Goal: Task Accomplishment & Management: Manage account settings

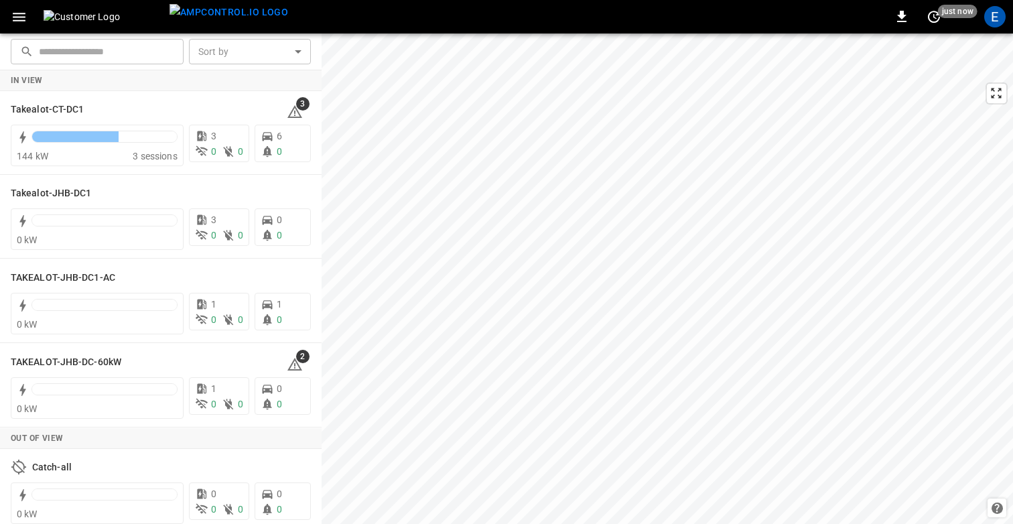
click at [15, 13] on icon "button" at bounding box center [19, 17] width 13 height 9
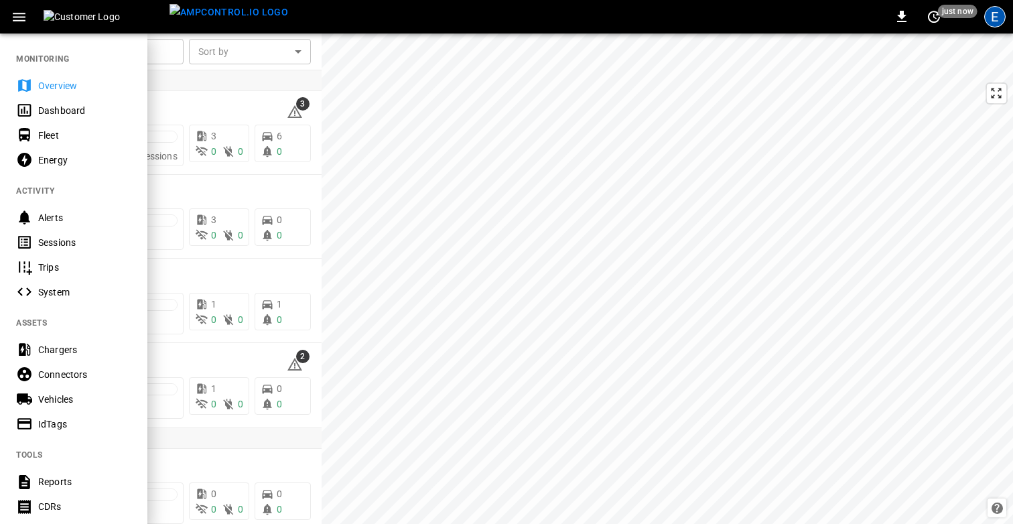
click at [990, 13] on div "E" at bounding box center [994, 16] width 21 height 21
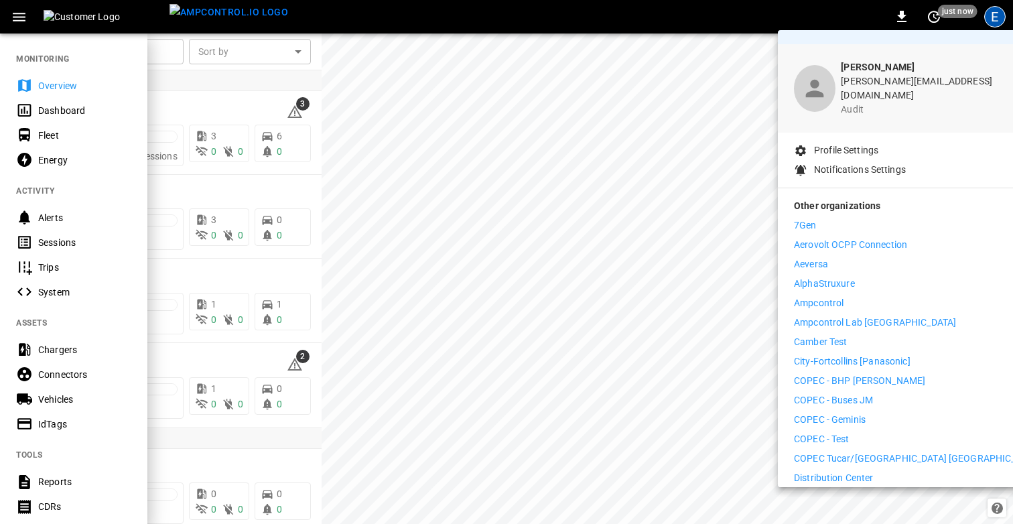
scroll to position [29, 0]
click at [819, 295] on p "Ampcontrol" at bounding box center [819, 302] width 50 height 14
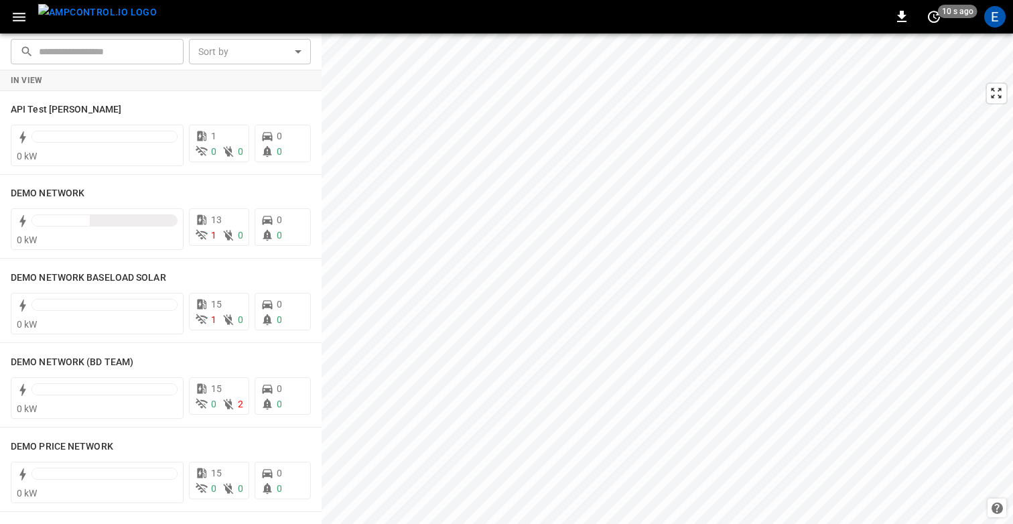
click at [11, 9] on icon "button" at bounding box center [19, 17] width 17 height 17
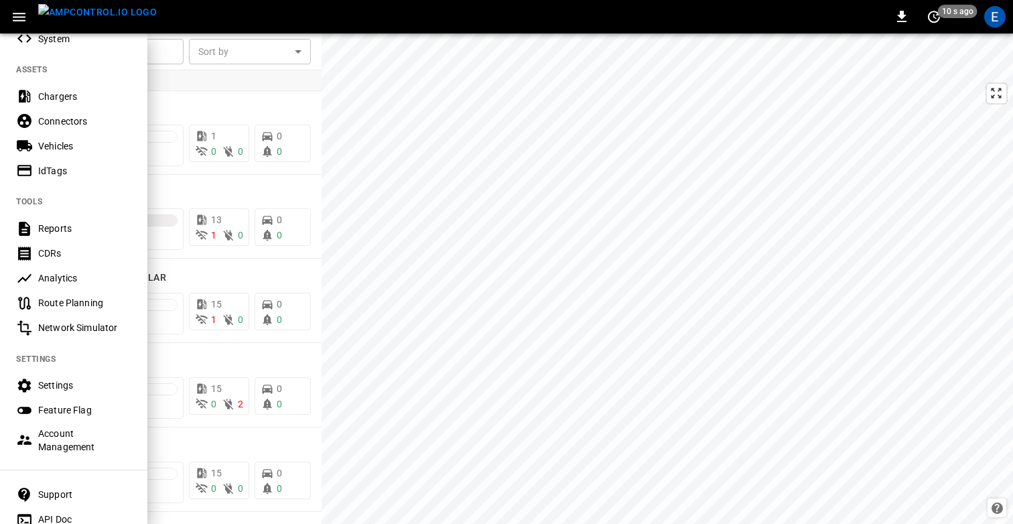
scroll to position [285, 0]
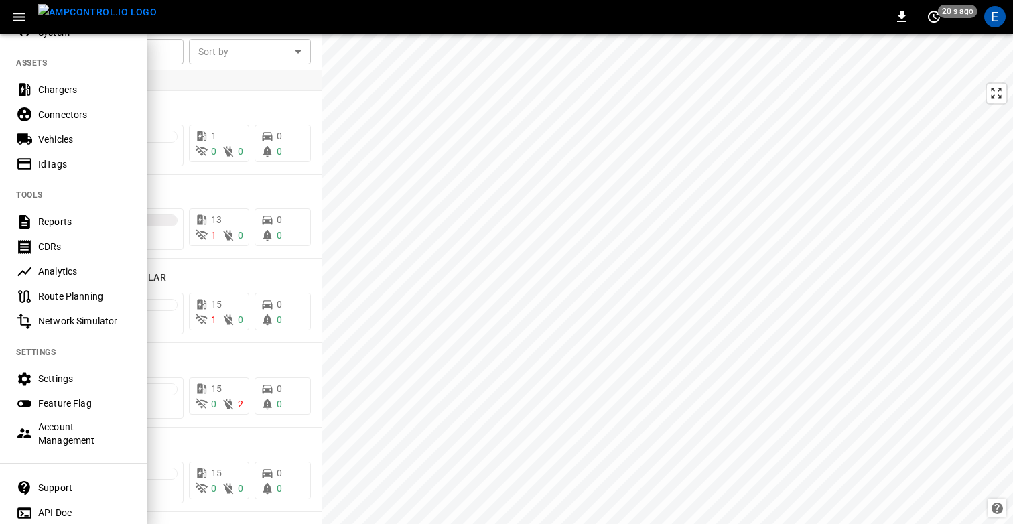
click at [64, 382] on div "Settings" at bounding box center [84, 378] width 93 height 13
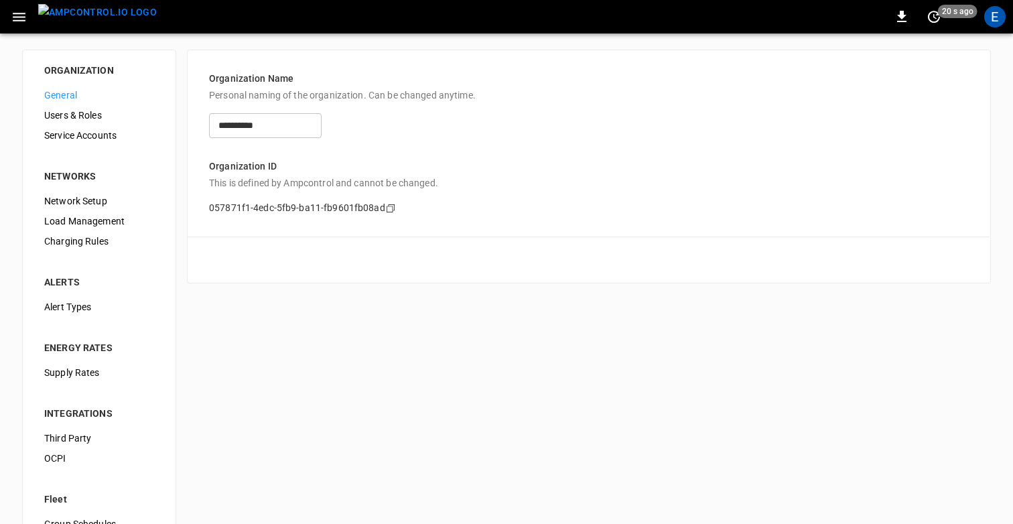
click at [96, 222] on span "Load Management" at bounding box center [99, 221] width 110 height 14
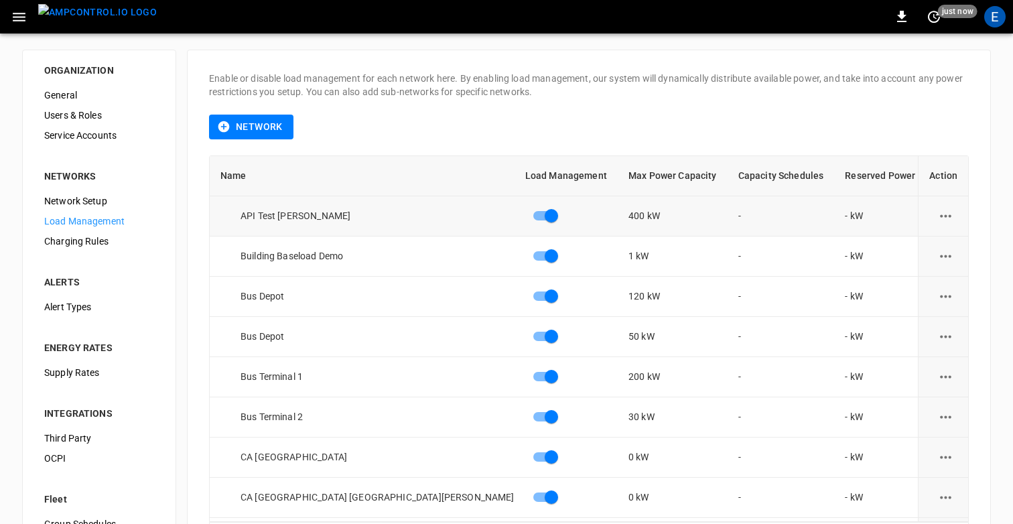
click at [952, 211] on icon "load management options" at bounding box center [945, 216] width 17 height 17
click at [939, 249] on li "Edit" at bounding box center [954, 249] width 95 height 22
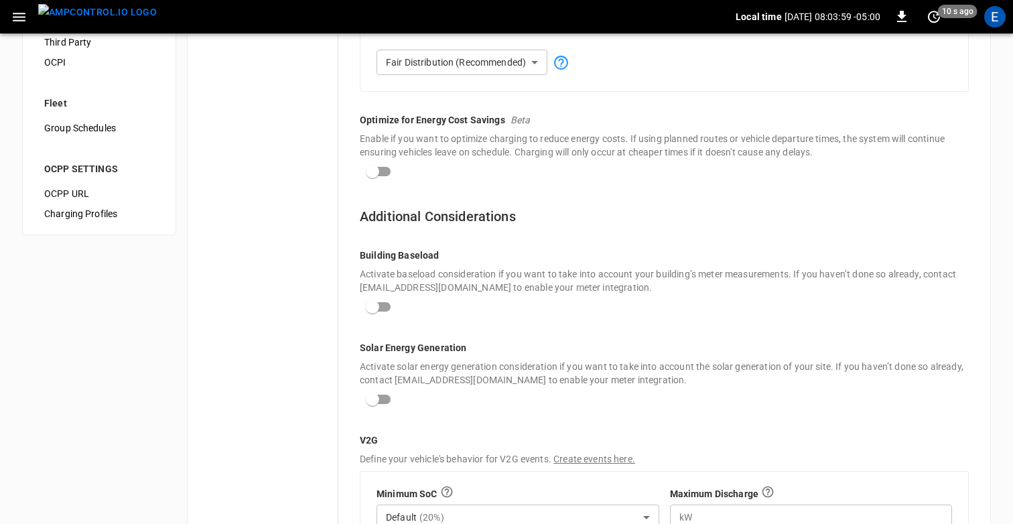
scroll to position [401, 0]
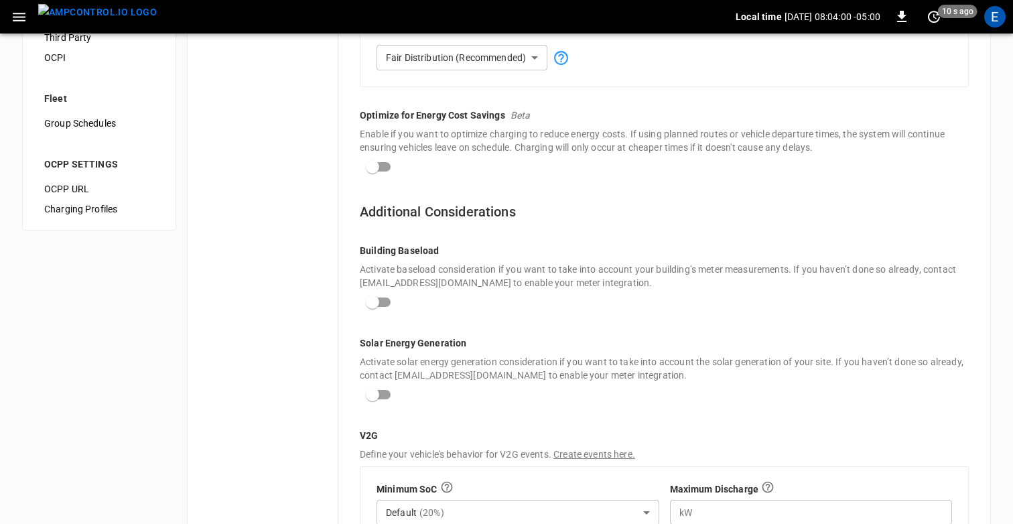
click at [407, 251] on p "Building Baseload" at bounding box center [664, 250] width 609 height 13
click at [450, 249] on p "Building Baseload" at bounding box center [664, 250] width 609 height 13
click at [412, 248] on p "Building Baseload" at bounding box center [664, 250] width 609 height 13
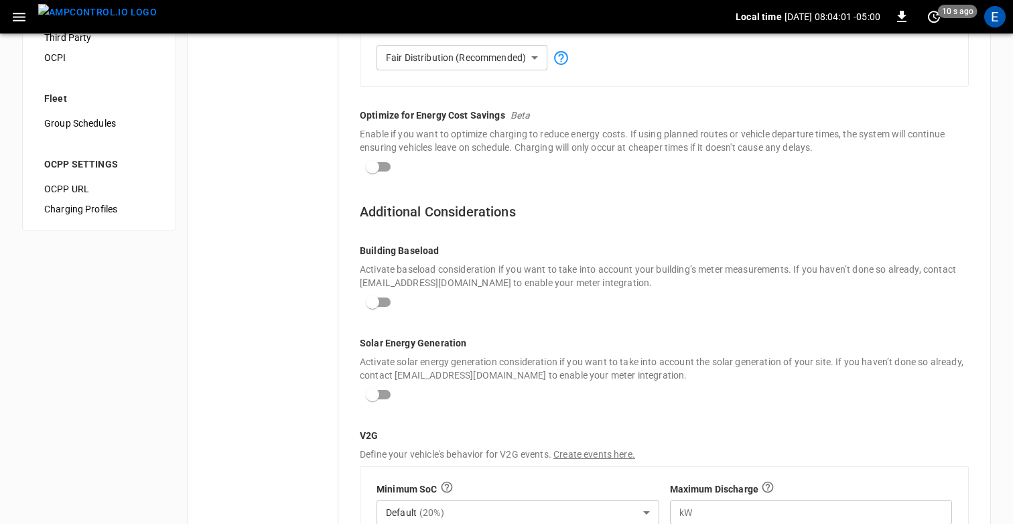
click at [412, 248] on p "Building Baseload" at bounding box center [664, 250] width 609 height 13
click at [667, 208] on h6 "Additional Considerations" at bounding box center [664, 211] width 609 height 21
click at [420, 251] on p "Building Baseload" at bounding box center [664, 250] width 609 height 13
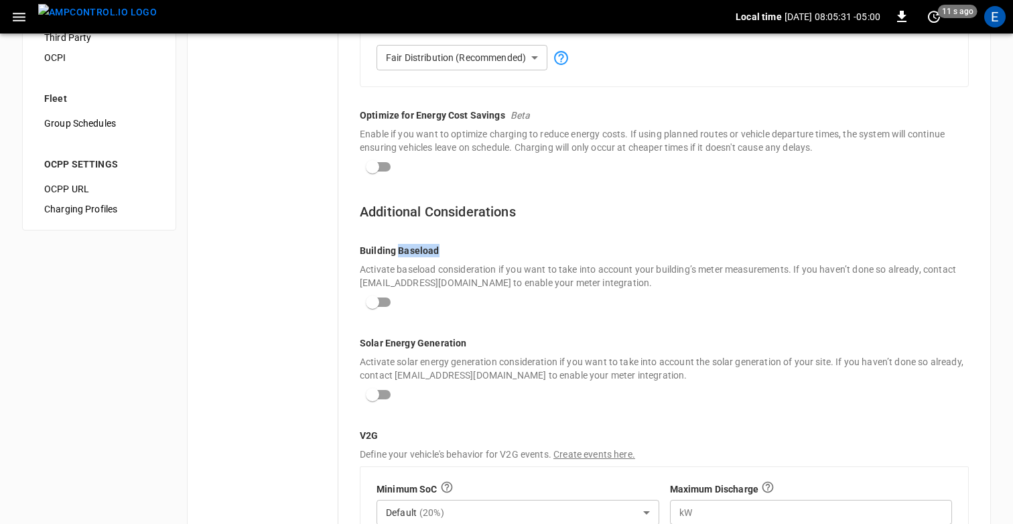
click at [420, 251] on p "Building Baseload" at bounding box center [664, 250] width 609 height 13
copy p "Building Baseload"
click at [465, 251] on p "Building Baseload" at bounding box center [664, 250] width 609 height 13
click at [691, 191] on div "**********" at bounding box center [664, 157] width 652 height 906
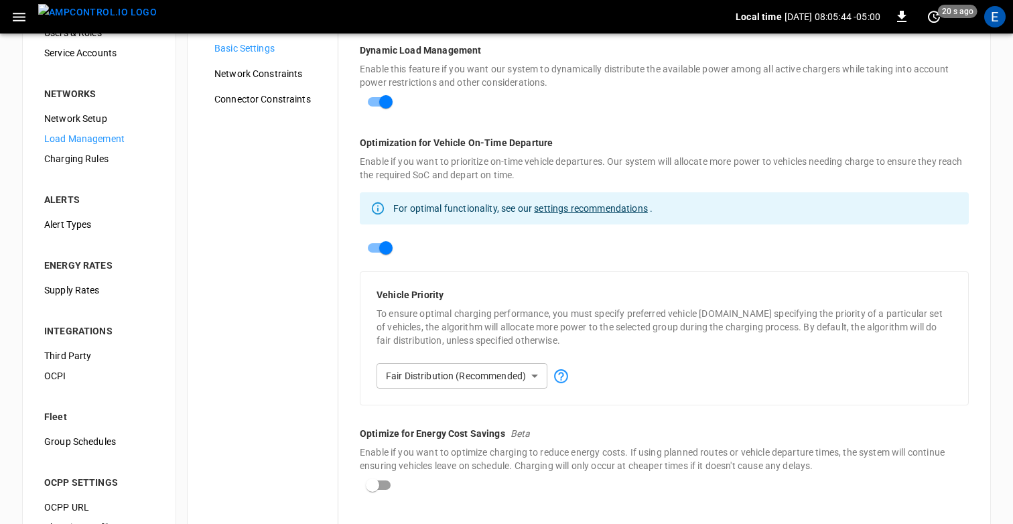
scroll to position [0, 0]
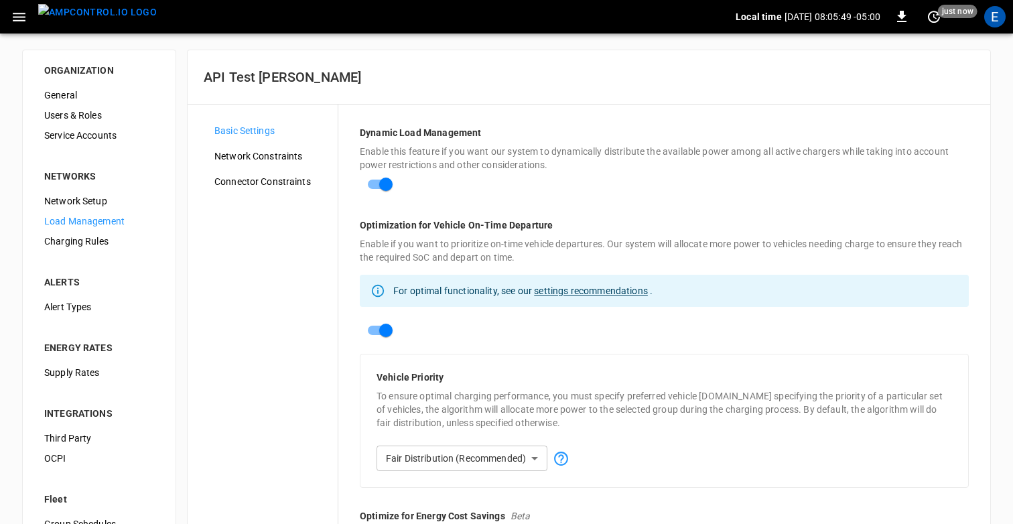
click at [636, 192] on div "Dynamic Load Management Enable this feature if you want our system to dynamical…" at bounding box center [664, 161] width 609 height 71
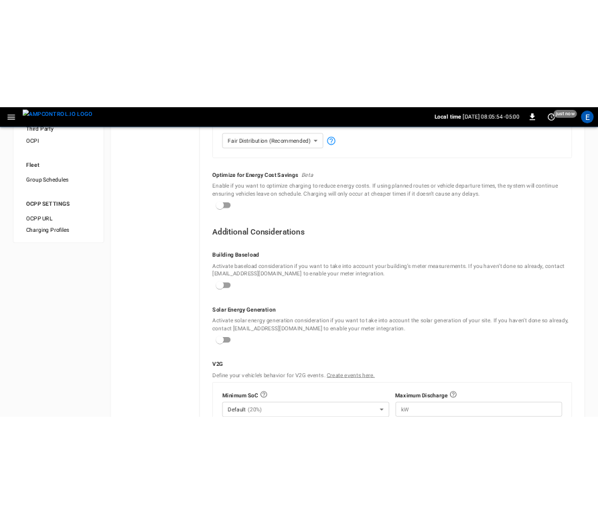
scroll to position [429, 0]
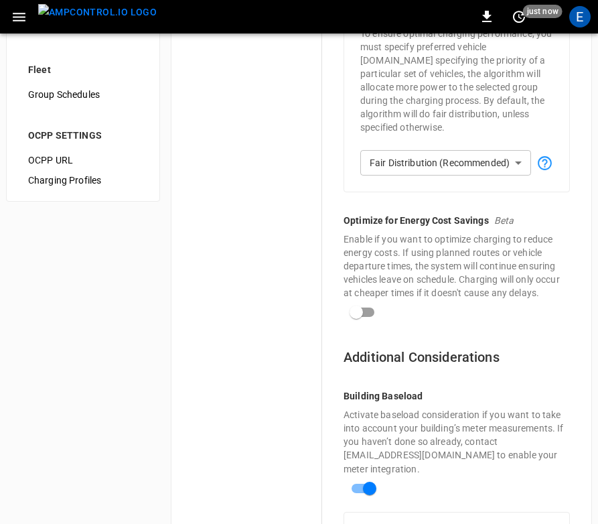
click at [270, 318] on div "Basic Settings Network Constraints Connector Constraints" at bounding box center [255, 345] width 134 height 1309
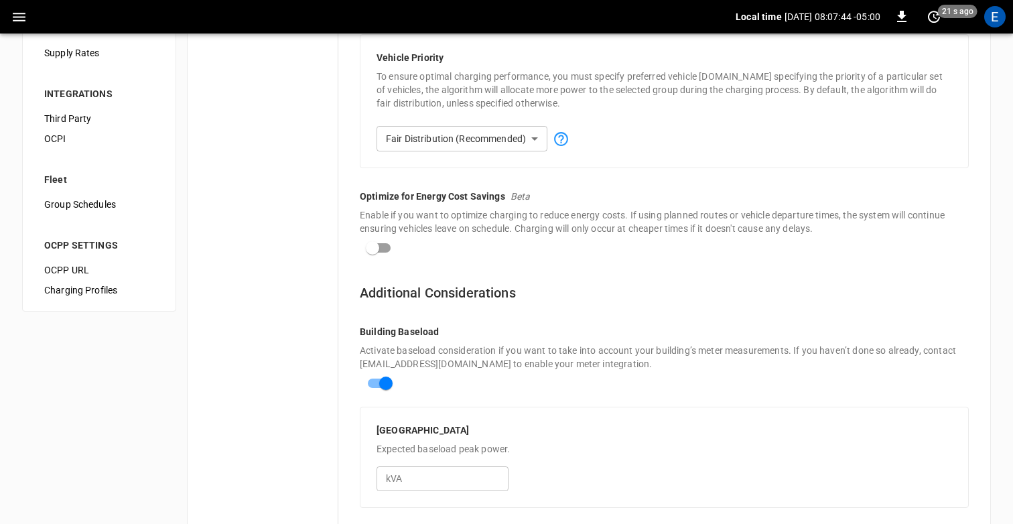
scroll to position [673, 0]
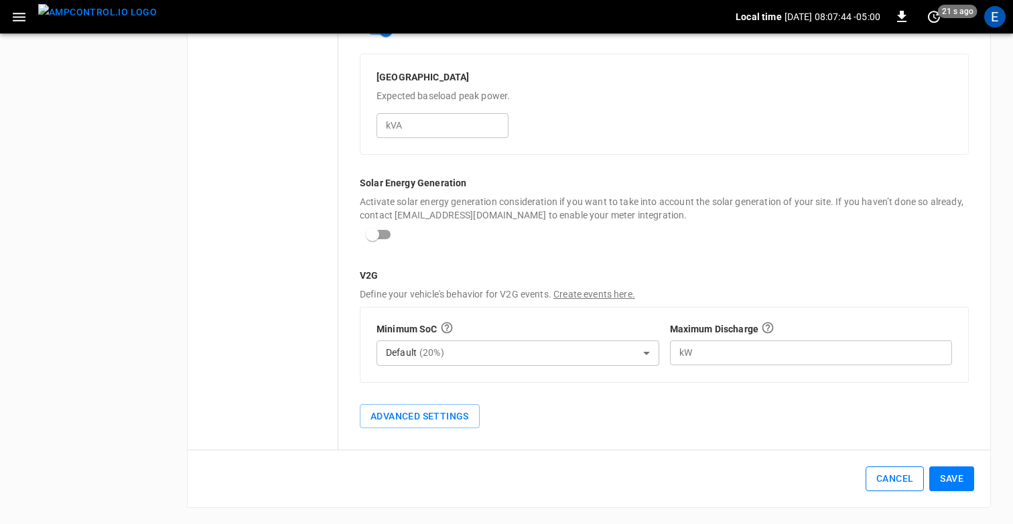
click at [889, 483] on button "Cancel" at bounding box center [895, 478] width 58 height 25
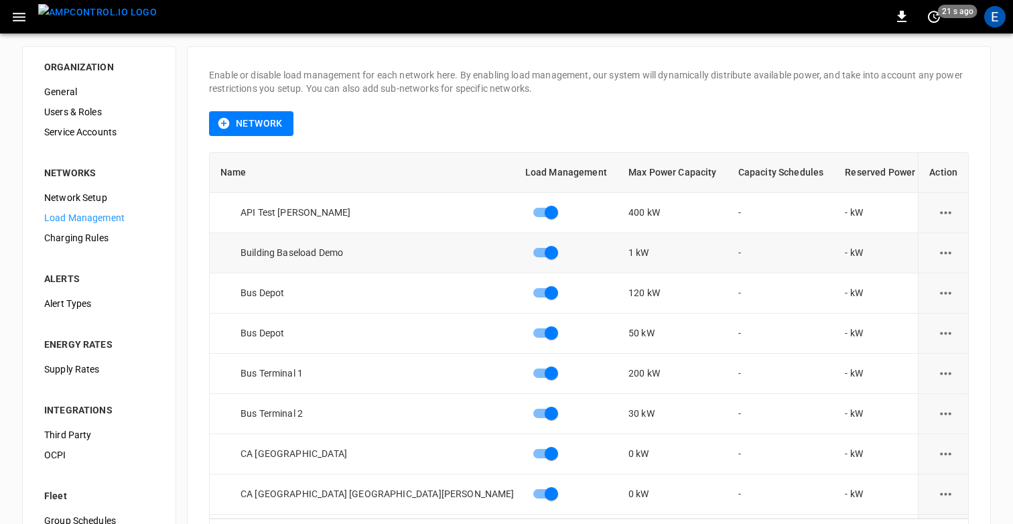
scroll to position [6, 0]
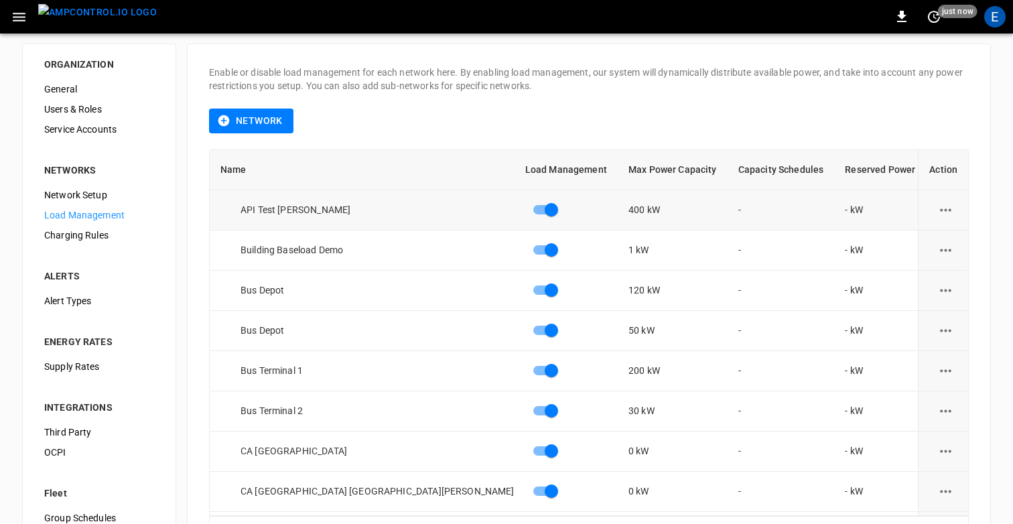
click at [948, 212] on icon "load management options" at bounding box center [945, 210] width 17 height 17
click at [940, 233] on li "Edit" at bounding box center [954, 243] width 95 height 22
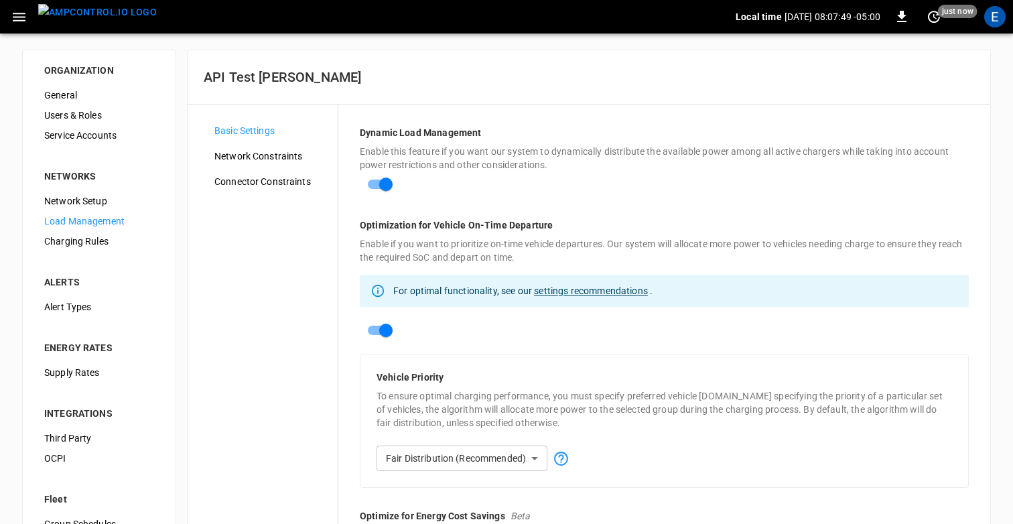
click at [279, 149] on span "Network Constraints" at bounding box center [270, 156] width 113 height 14
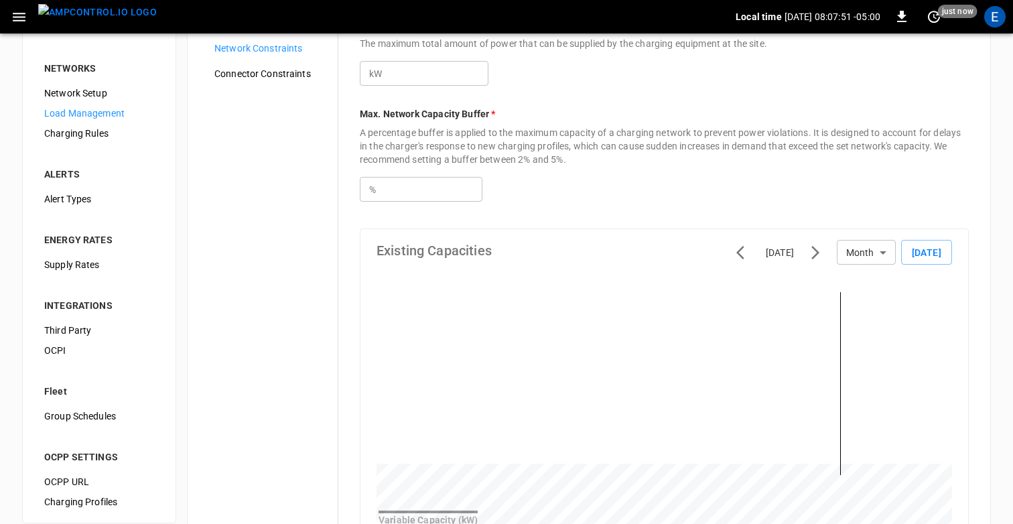
scroll to position [65, 0]
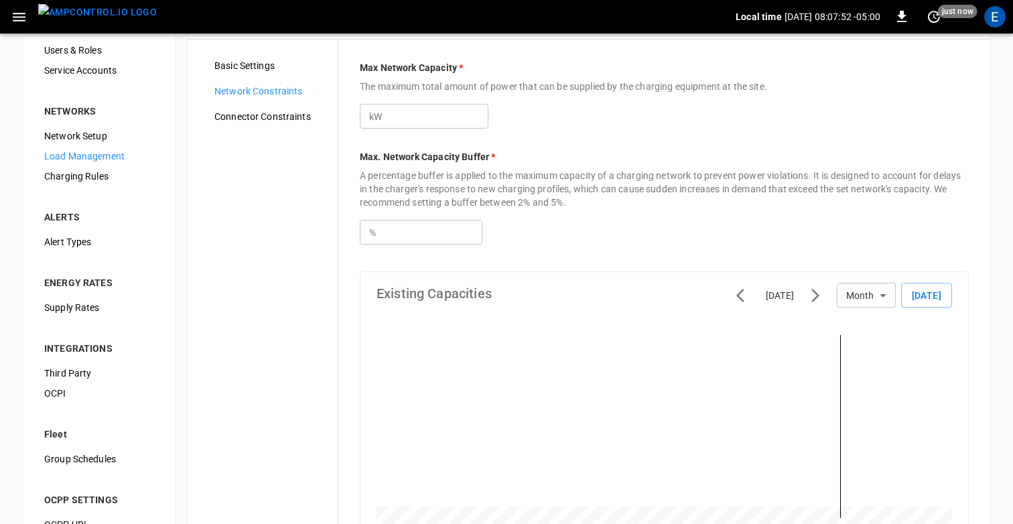
click at [247, 106] on div "Basic Settings Network Constraints Connector Constraints" at bounding box center [271, 436] width 134 height 761
click at [253, 119] on span "Connector Constraints" at bounding box center [270, 117] width 113 height 14
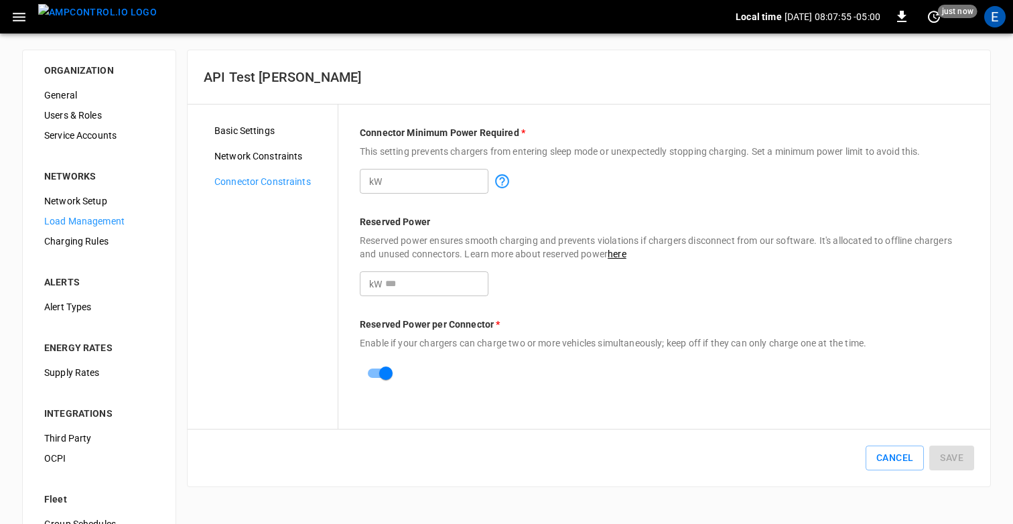
click at [271, 131] on span "Basic Settings" at bounding box center [270, 131] width 113 height 14
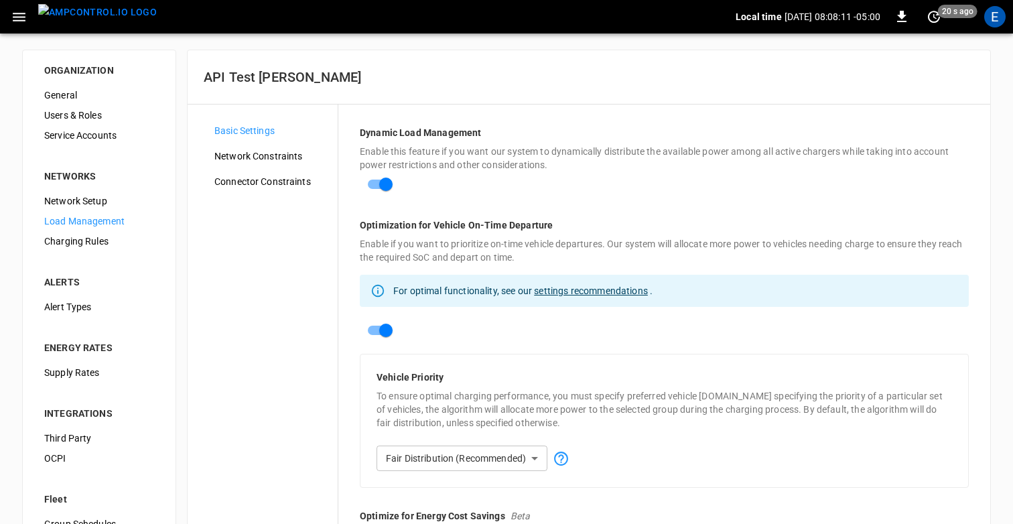
click at [622, 164] on p "Enable this feature if you want our system to dynamically distribute the availa…" at bounding box center [664, 158] width 609 height 27
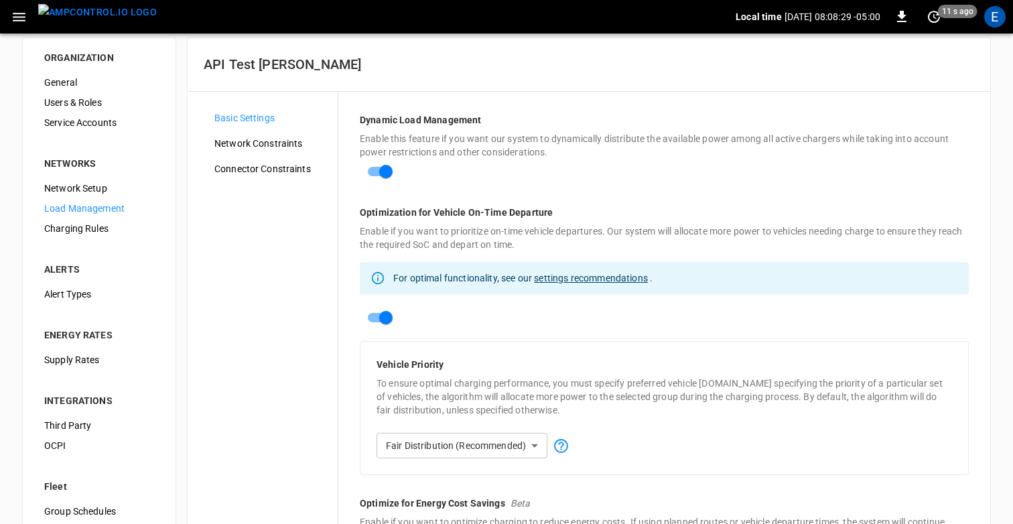
scroll to position [15, 0]
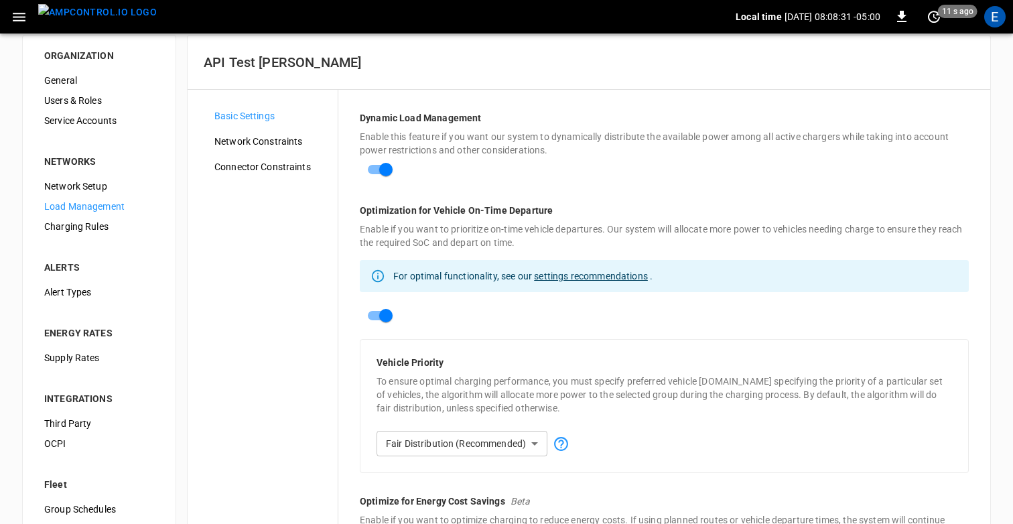
click at [247, 140] on span "Network Constraints" at bounding box center [270, 142] width 113 height 14
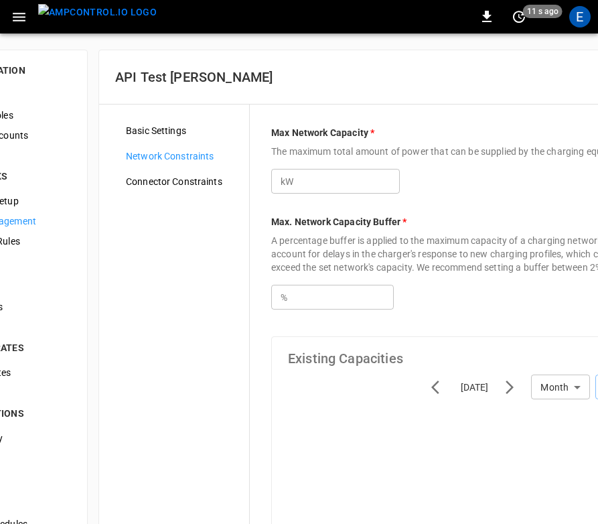
click at [165, 314] on div "Basic Settings Network Constraints Connector Constraints" at bounding box center [182, 515] width 134 height 788
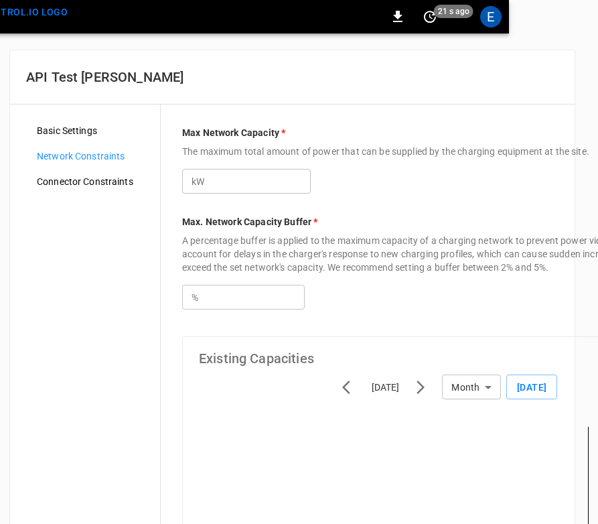
scroll to position [0, 93]
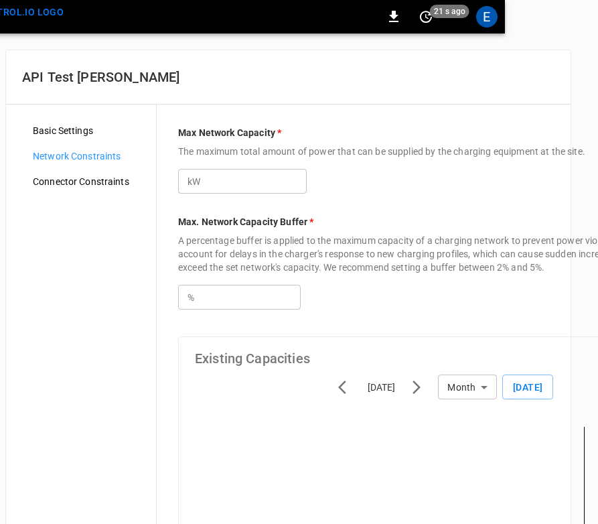
click at [105, 185] on span "Connector Constraints" at bounding box center [89, 182] width 113 height 14
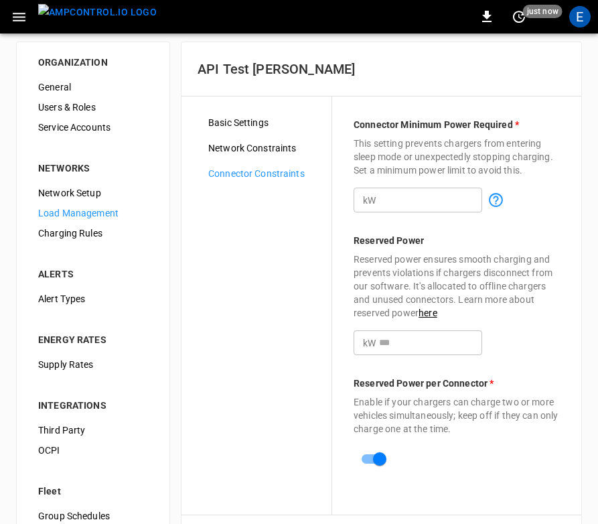
scroll to position [4, 0]
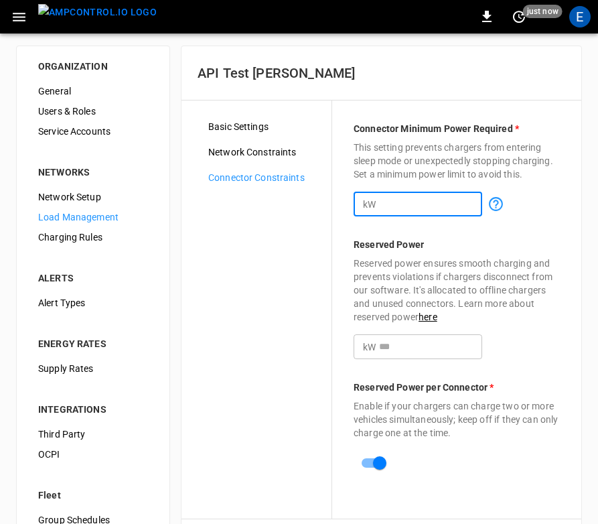
click at [435, 198] on input "*****" at bounding box center [430, 204] width 103 height 25
type input "*"
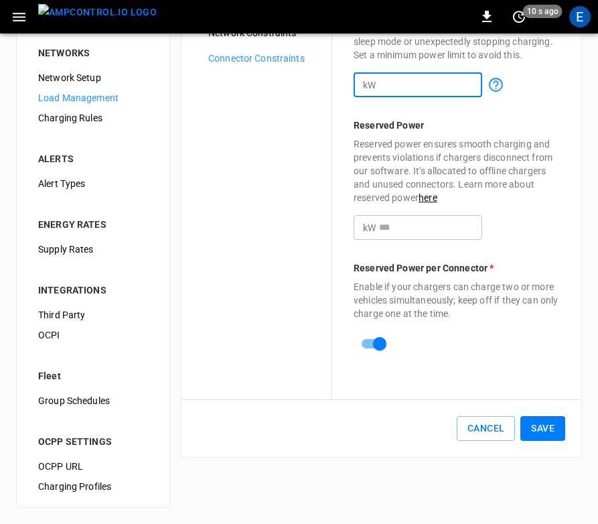
type input "*"
click at [541, 437] on button "Save" at bounding box center [543, 428] width 45 height 25
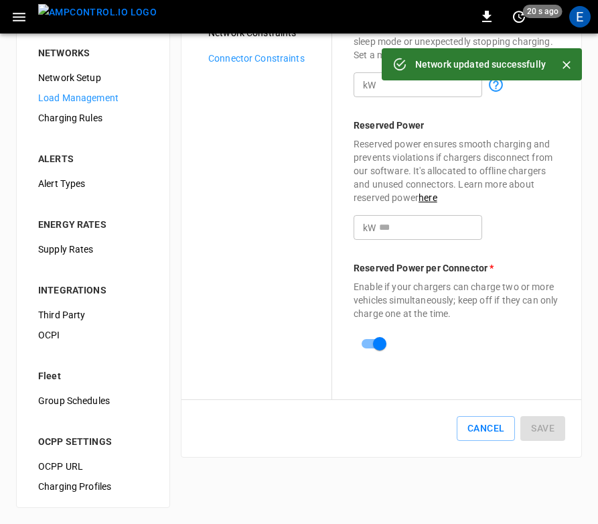
click at [195, 343] on div "Basic Settings Network Constraints Connector Constraints" at bounding box center [257, 190] width 151 height 418
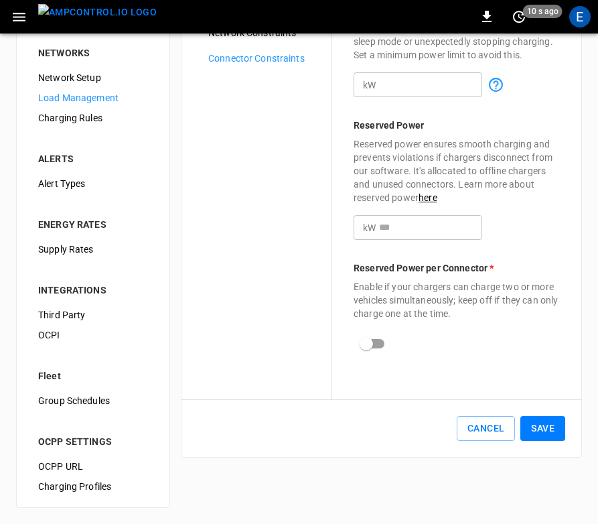
click at [539, 431] on button "Save" at bounding box center [543, 428] width 45 height 25
click at [553, 436] on button "Save" at bounding box center [543, 428] width 45 height 25
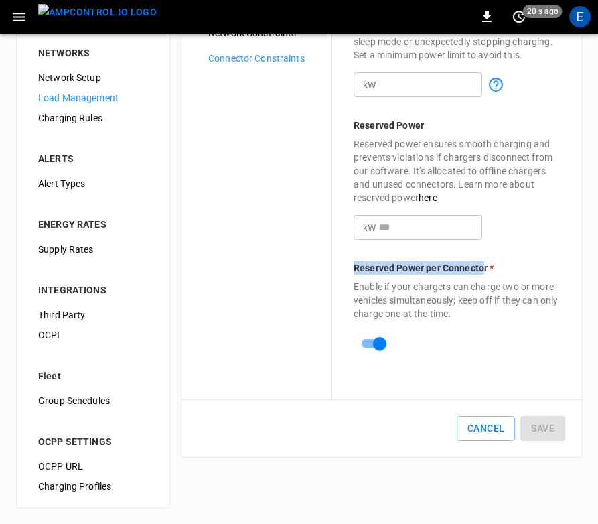
drag, startPoint x: 354, startPoint y: 268, endPoint x: 485, endPoint y: 273, distance: 130.8
click at [485, 273] on p "Reserved Power per Connector *" at bounding box center [457, 267] width 206 height 13
copy p "Reserved Power per Connecto"
copy p "Reserved Power per Connector"
click at [275, 211] on div "Basic Settings Network Constraints Connector Constraints" at bounding box center [265, 190] width 134 height 386
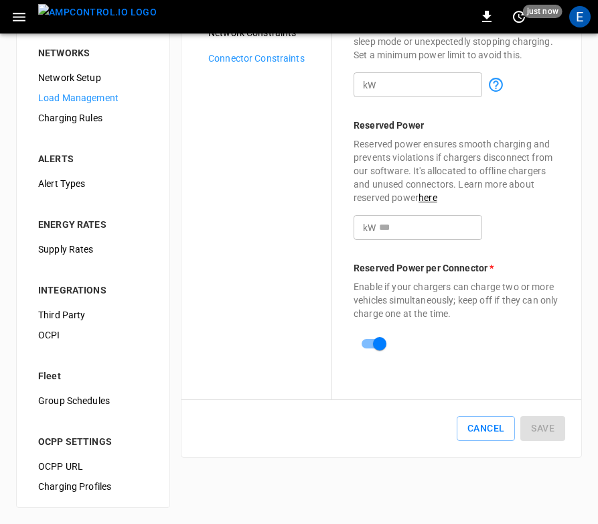
scroll to position [0, 0]
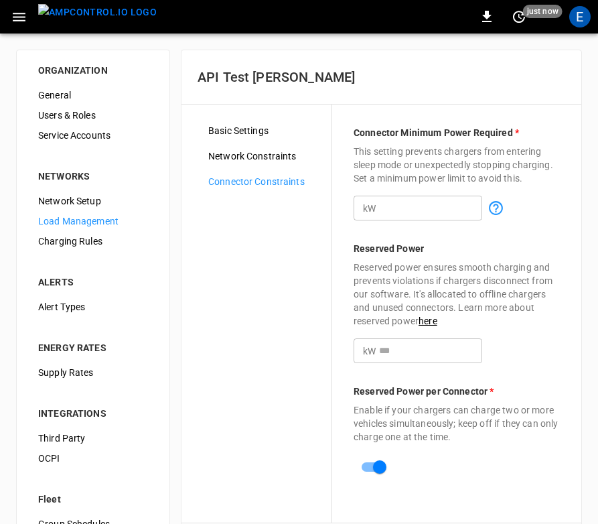
click at [235, 136] on span "Basic Settings" at bounding box center [264, 131] width 113 height 14
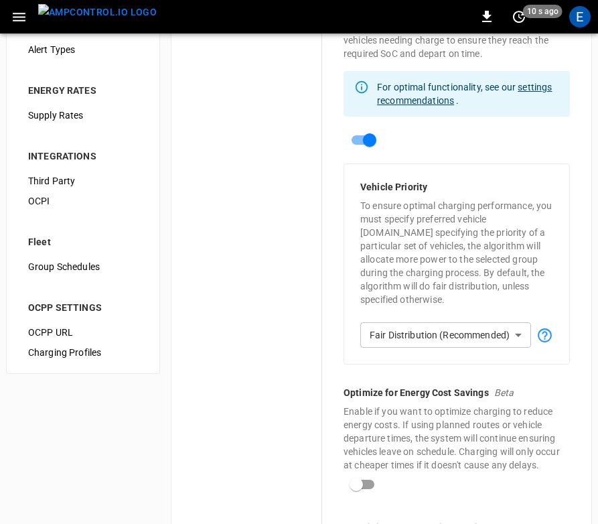
scroll to position [247, 0]
